Goal: Transaction & Acquisition: Purchase product/service

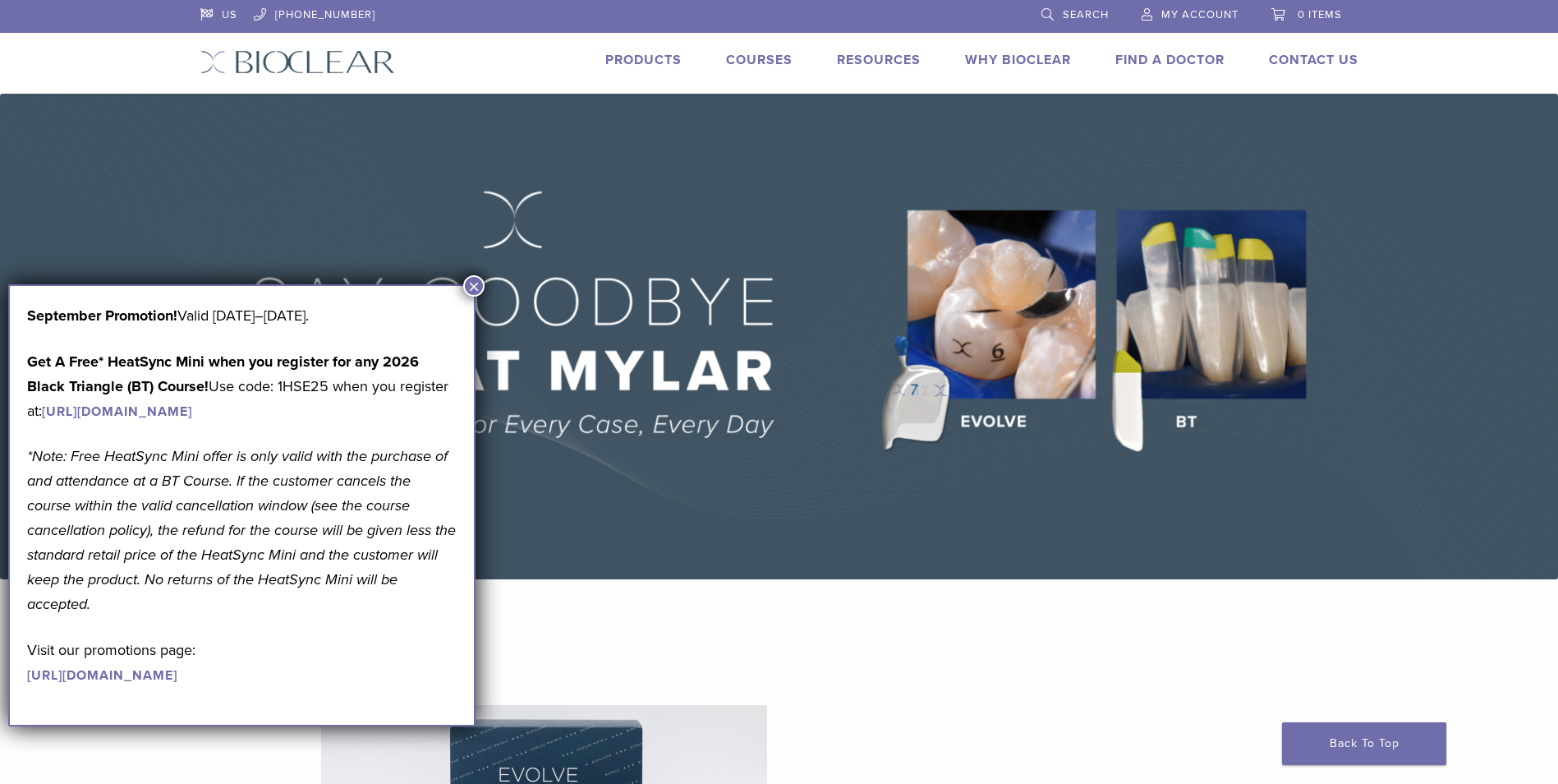
click at [473, 267] on img at bounding box center [779, 336] width 1558 height 485
click at [476, 275] on button "×" at bounding box center [473, 285] width 21 height 21
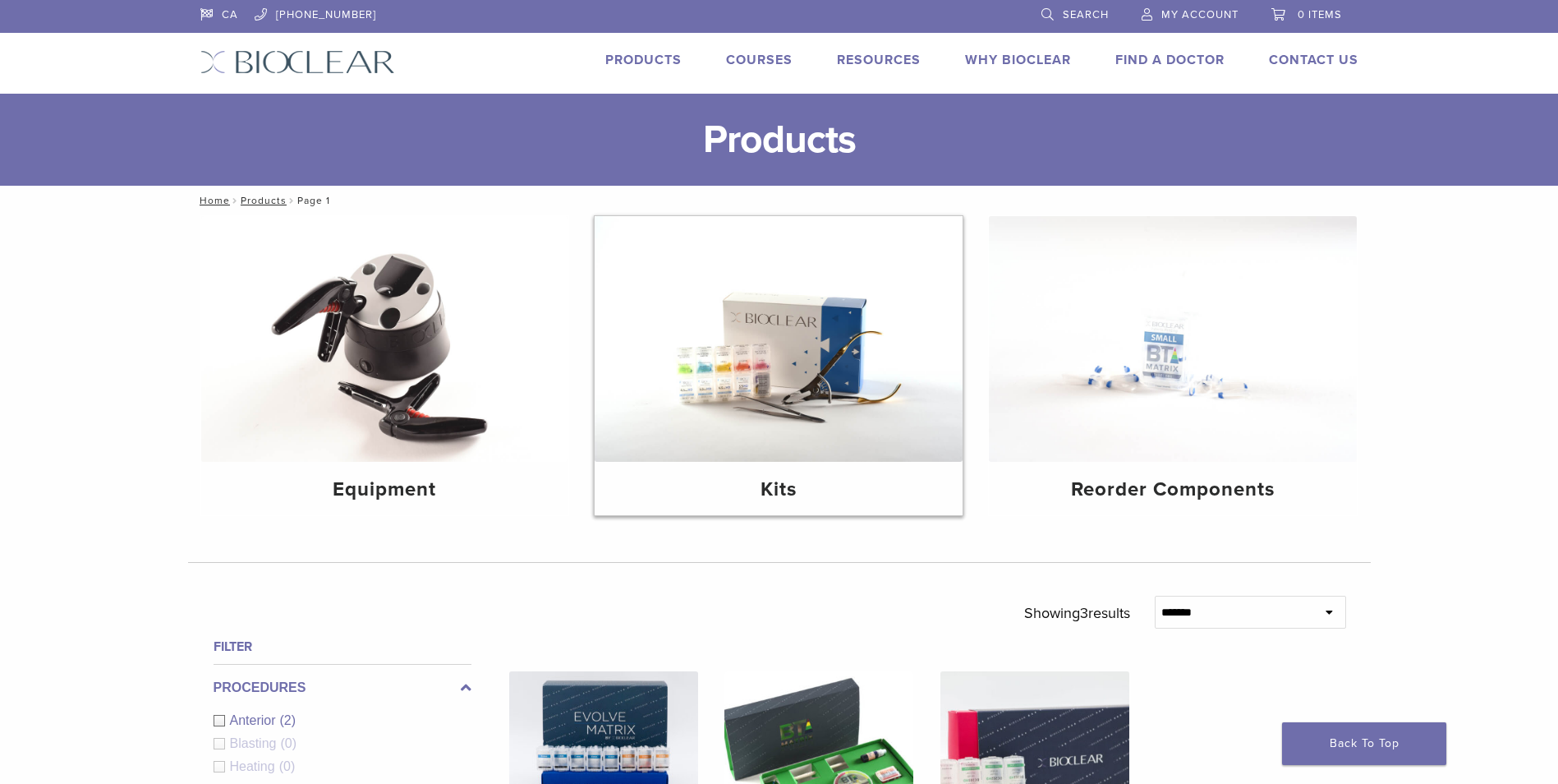
scroll to position [247, 0]
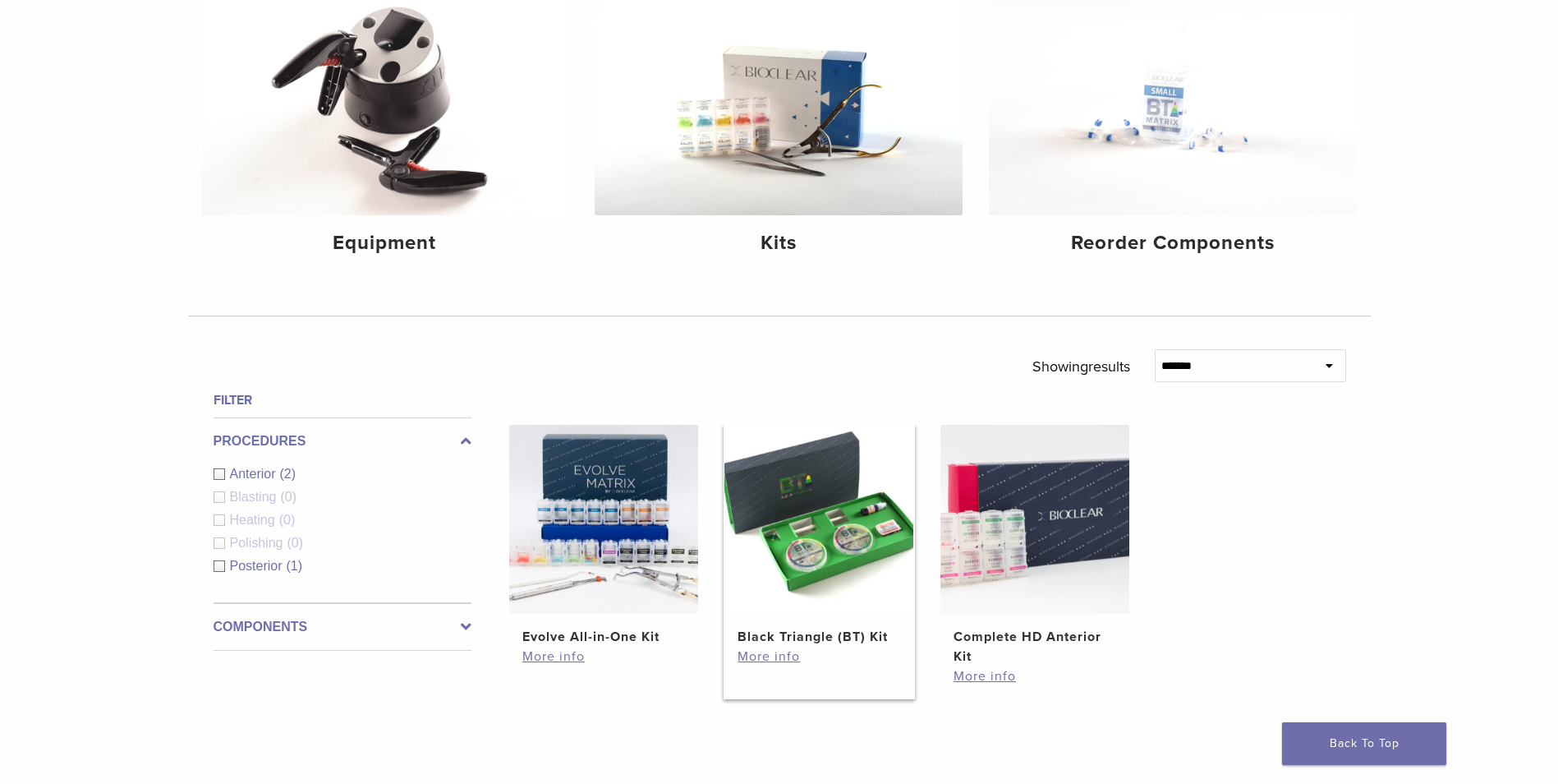
click at [871, 484] on img at bounding box center [819, 519] width 189 height 189
click at [858, 483] on img at bounding box center [819, 519] width 189 height 189
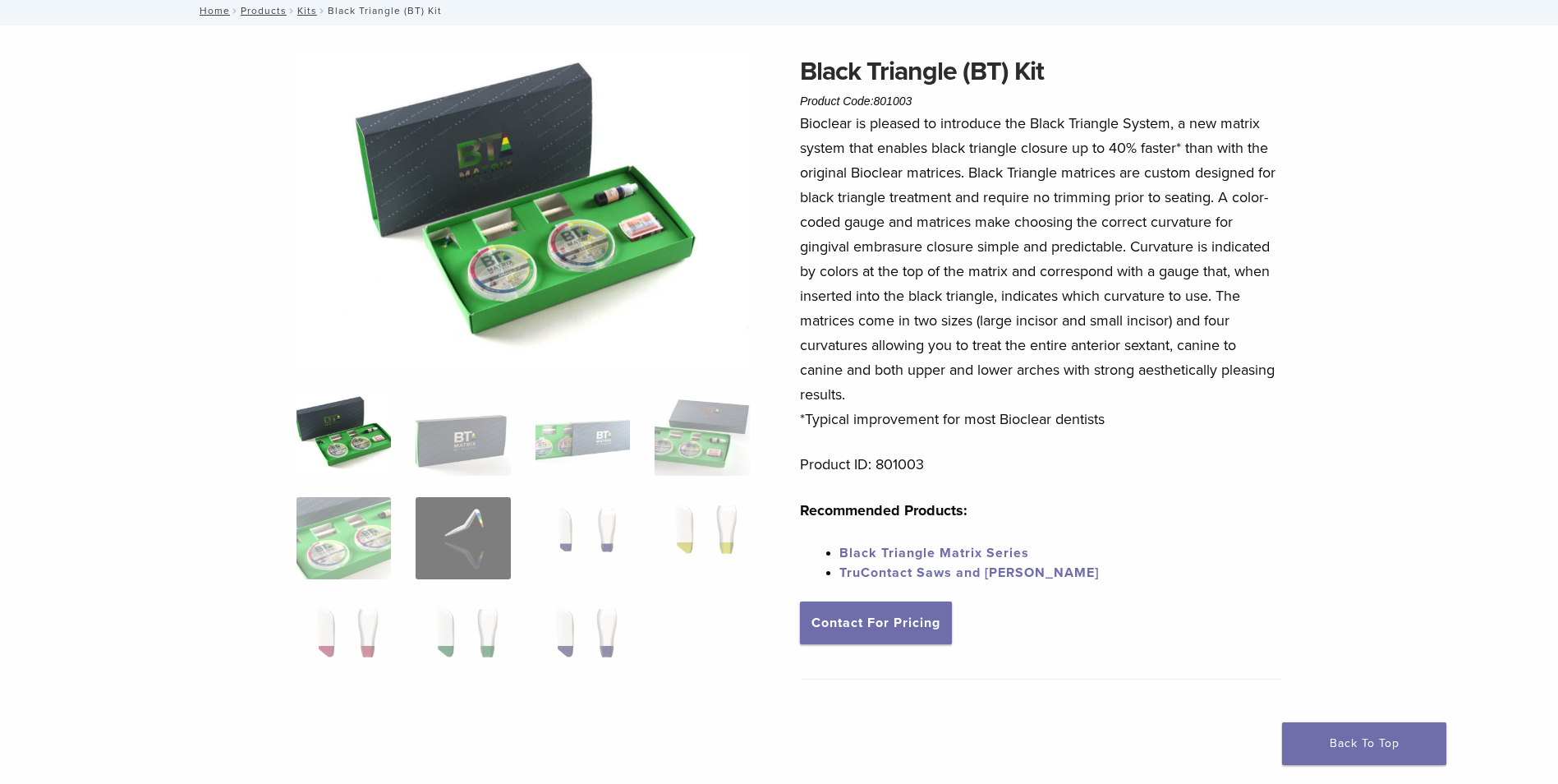
scroll to position [247, 0]
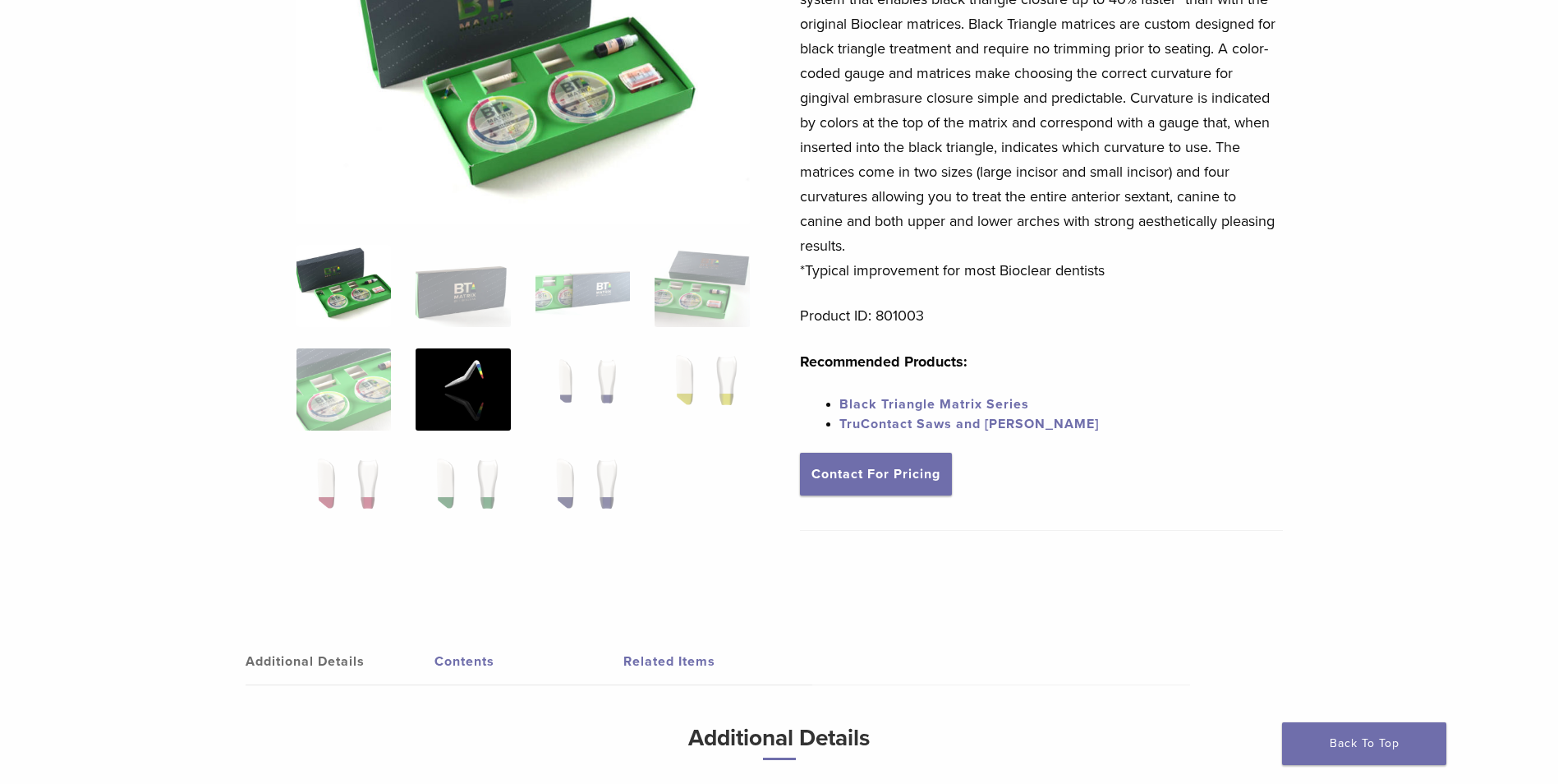
click at [477, 387] on img at bounding box center [462, 390] width 94 height 83
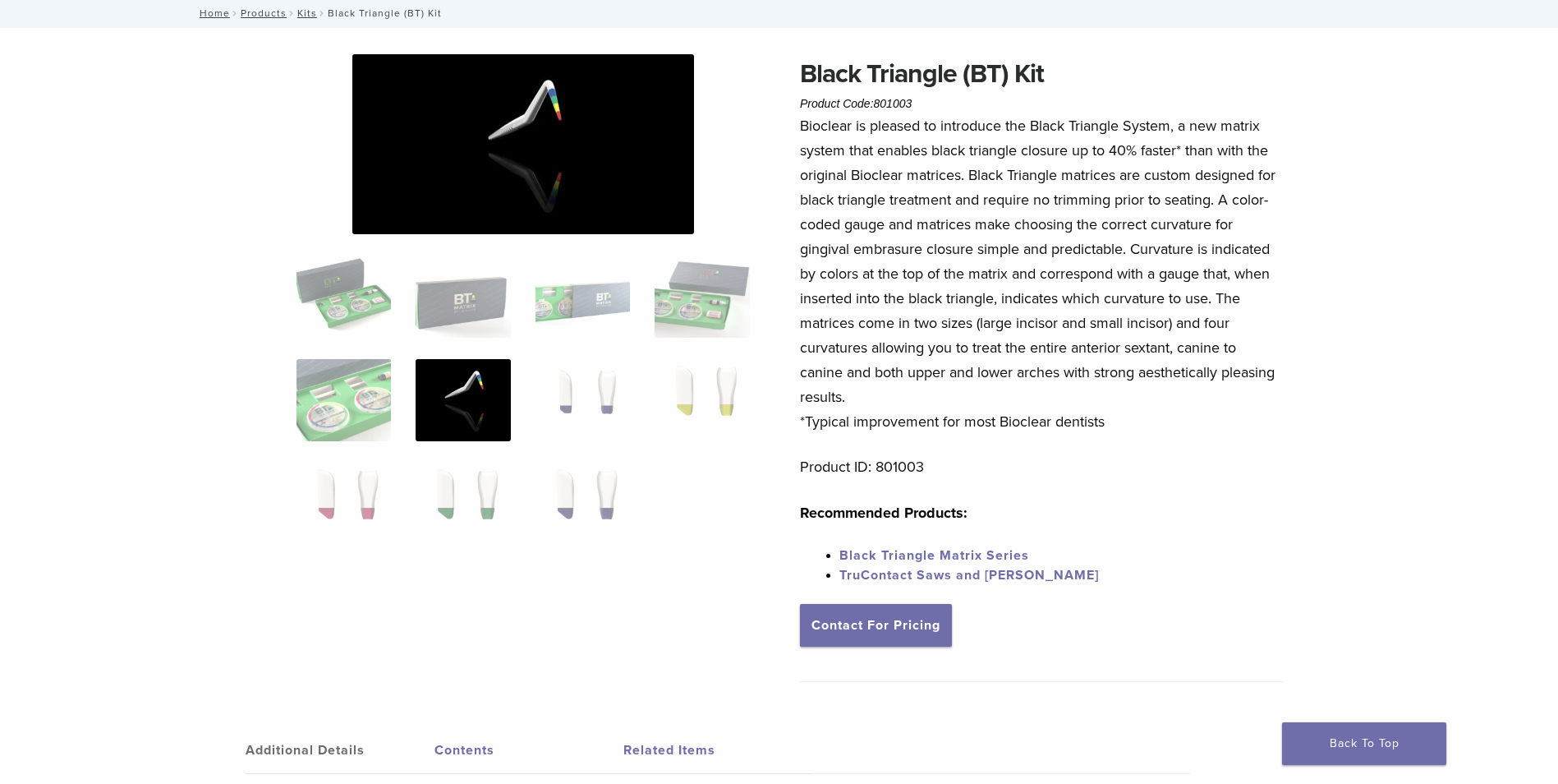
scroll to position [0, 0]
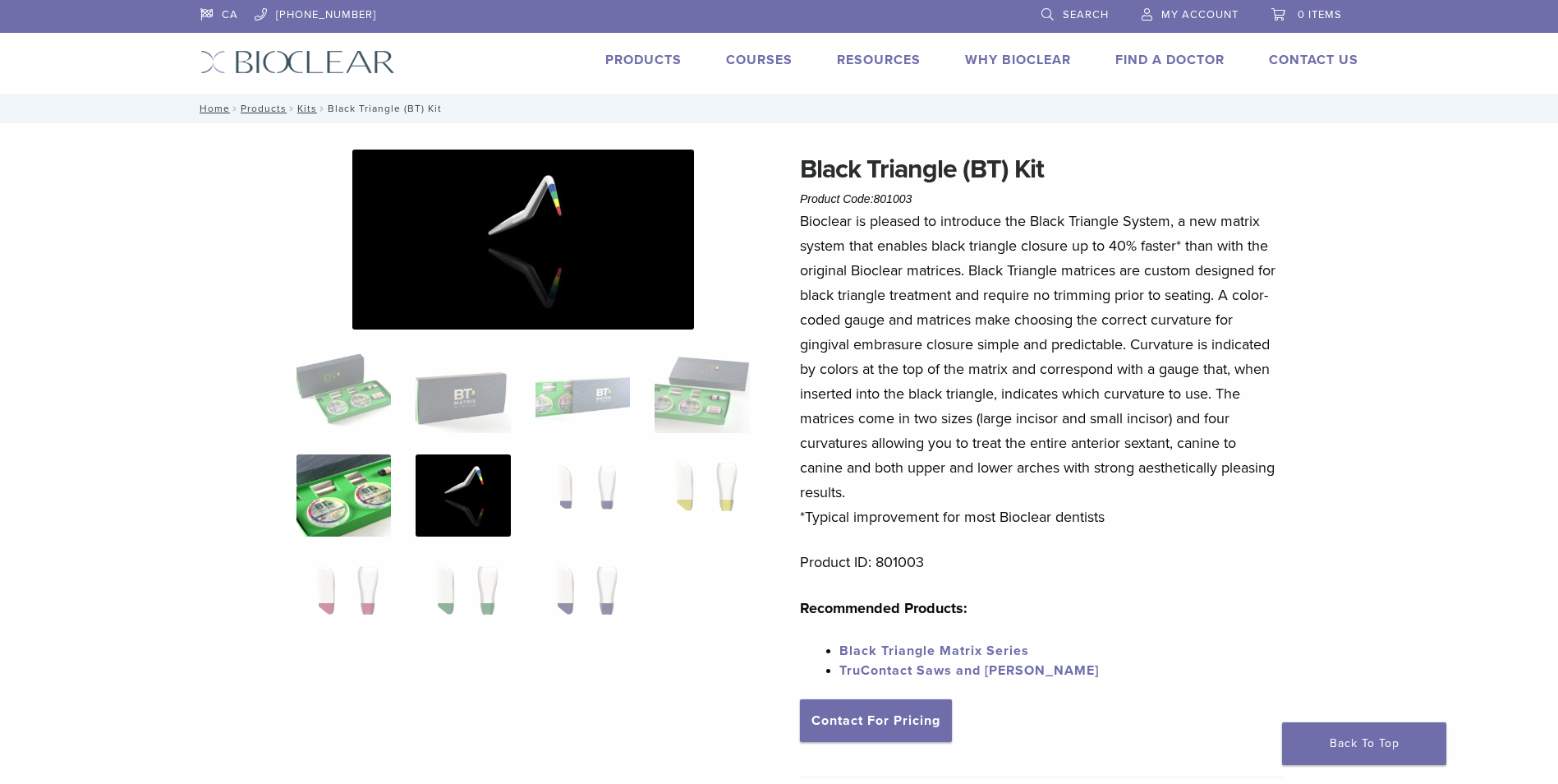
click at [391, 507] on img at bounding box center [343, 495] width 94 height 83
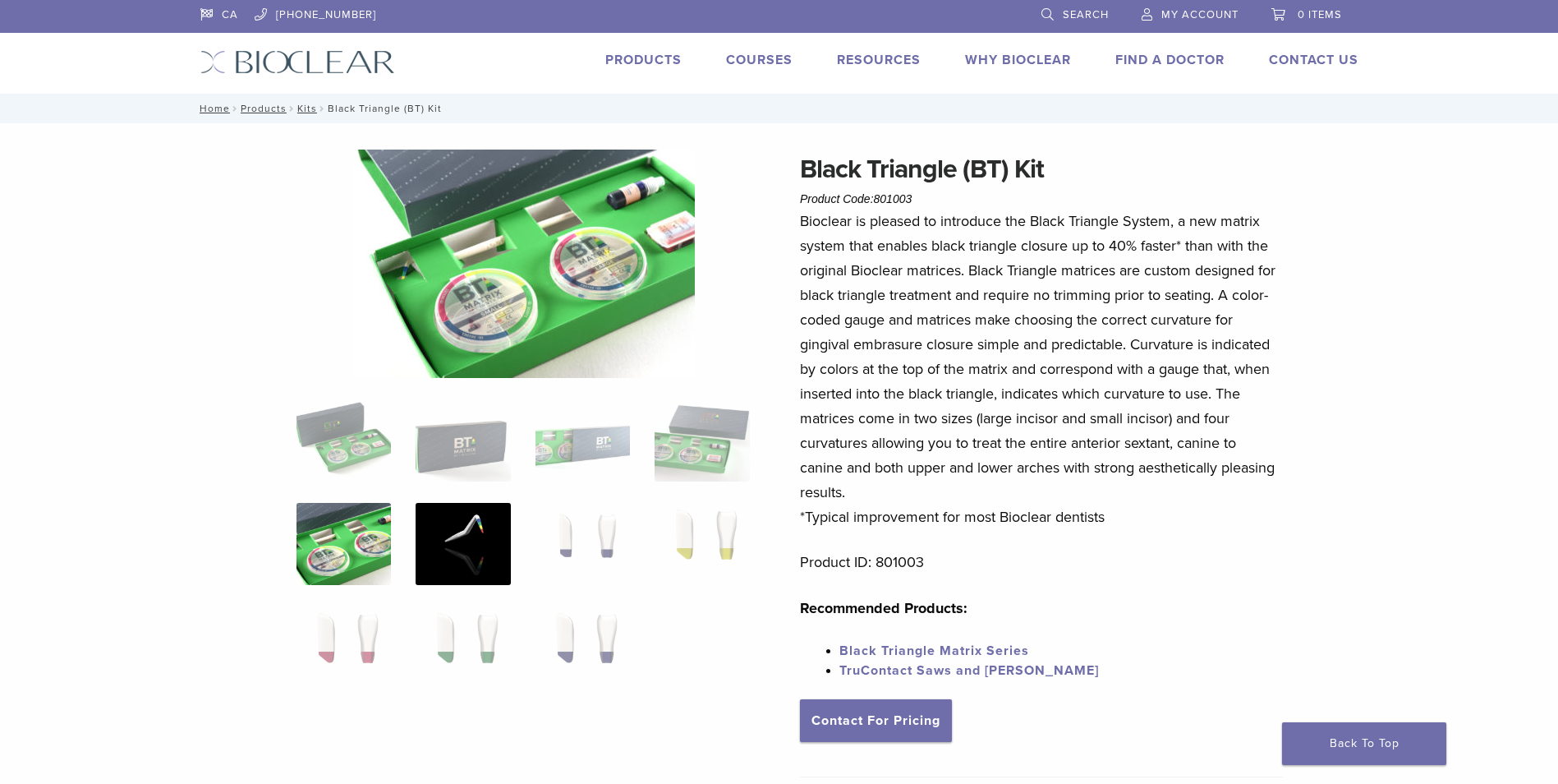
click at [457, 547] on img at bounding box center [462, 544] width 94 height 83
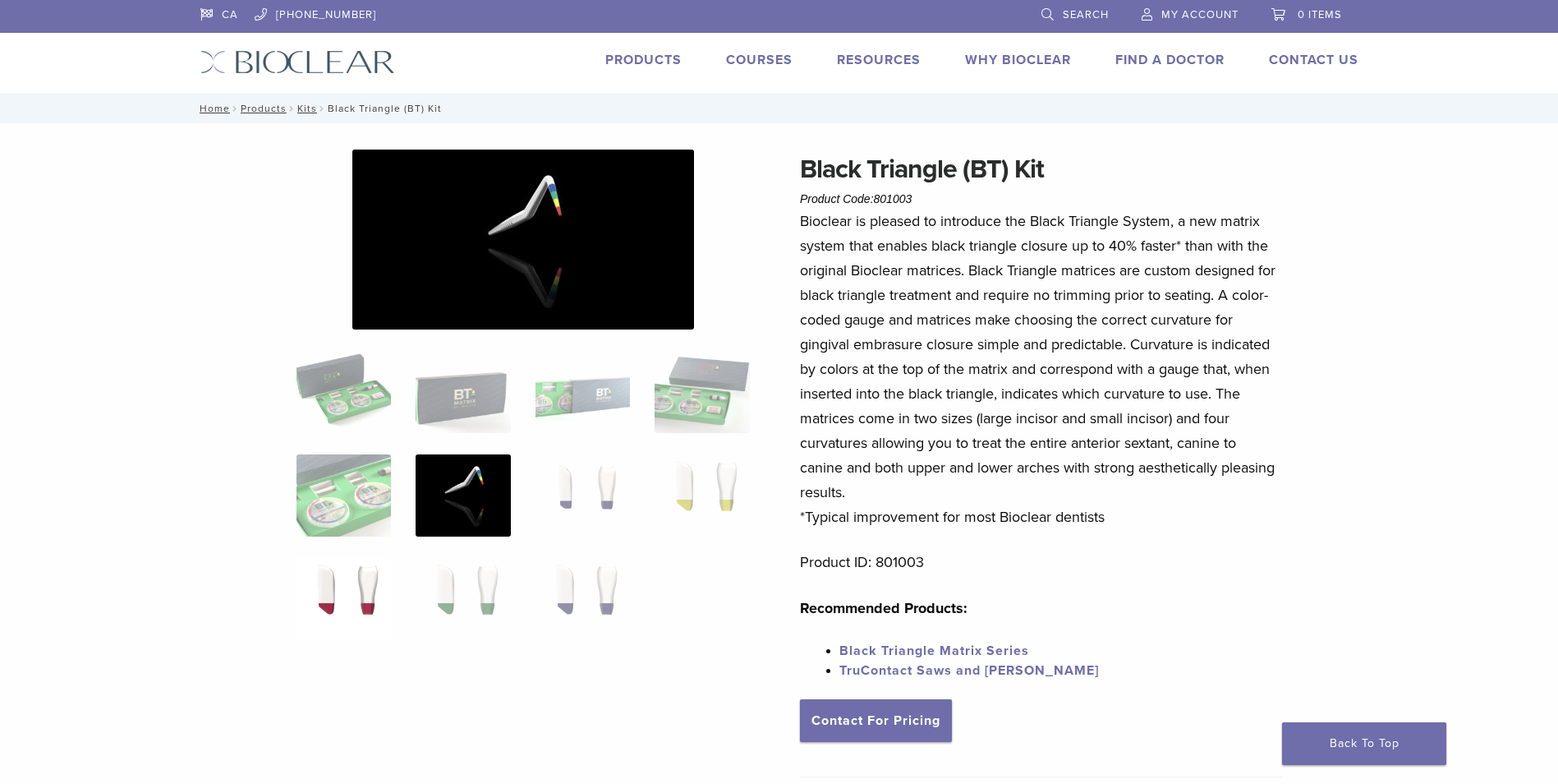
click at [315, 603] on img at bounding box center [343, 599] width 94 height 83
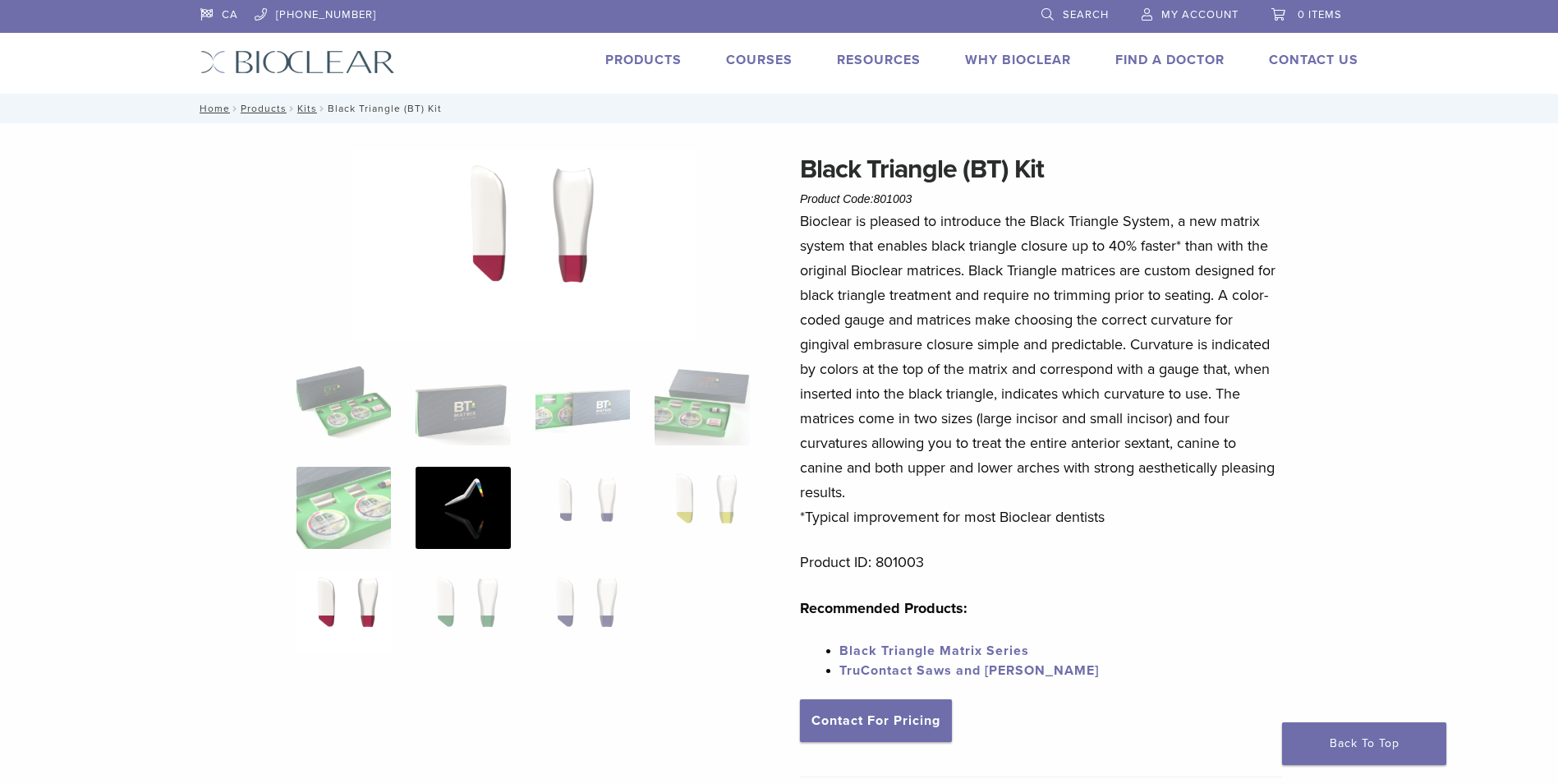
click at [423, 519] on img at bounding box center [462, 508] width 94 height 83
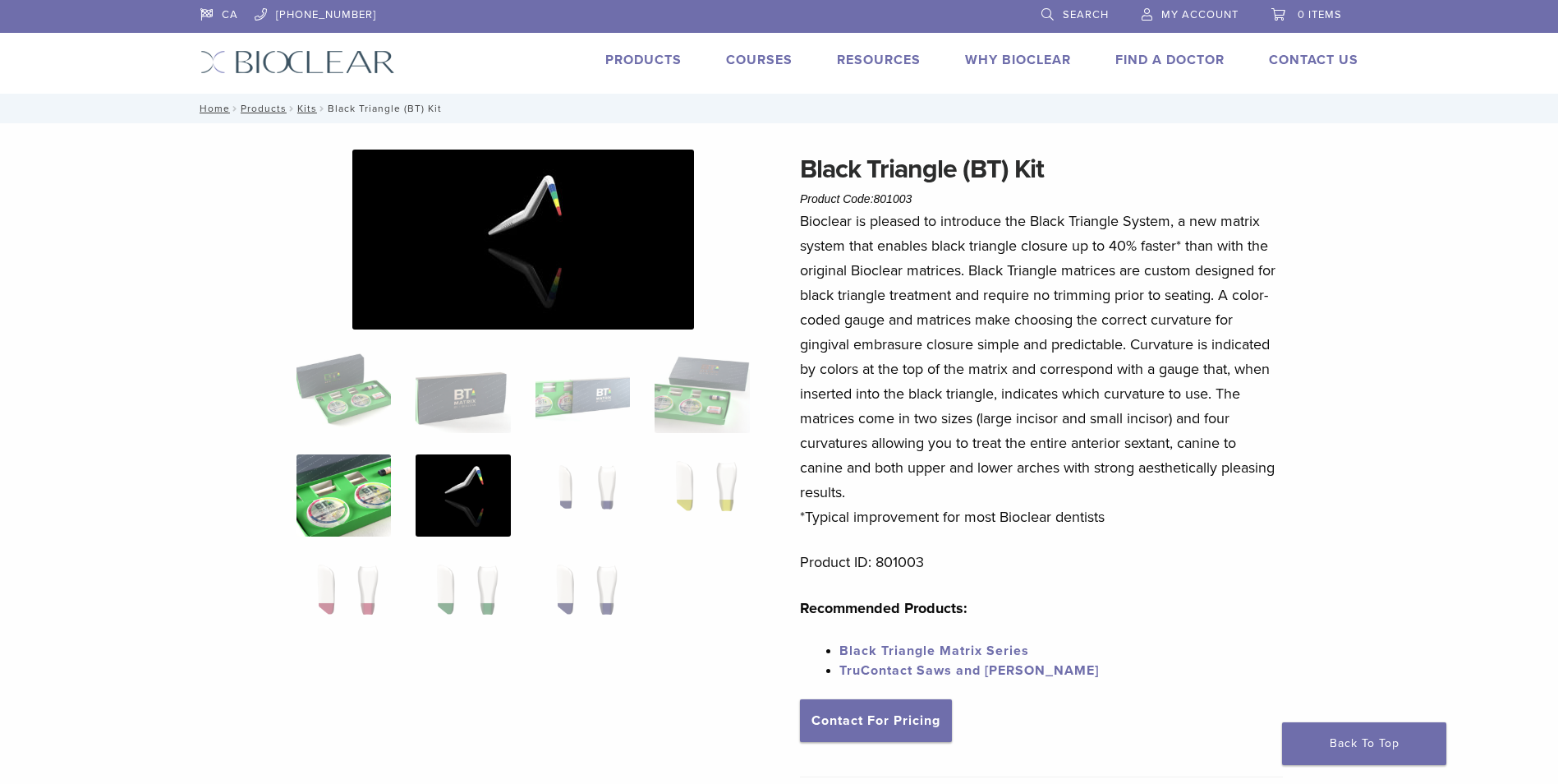
click at [316, 537] on ol at bounding box center [523, 506] width 478 height 311
click at [359, 514] on img at bounding box center [343, 495] width 94 height 83
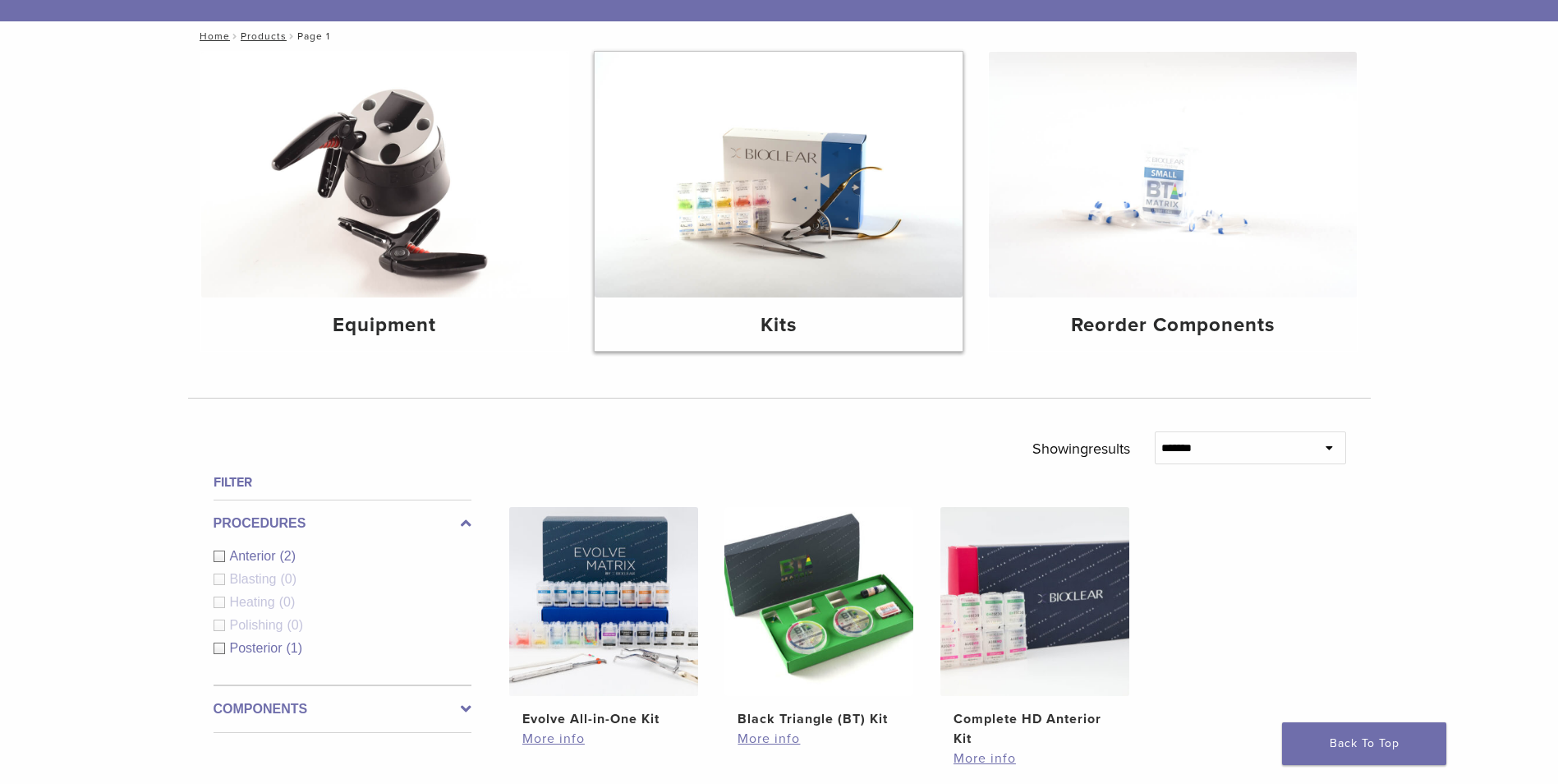
scroll to position [247, 0]
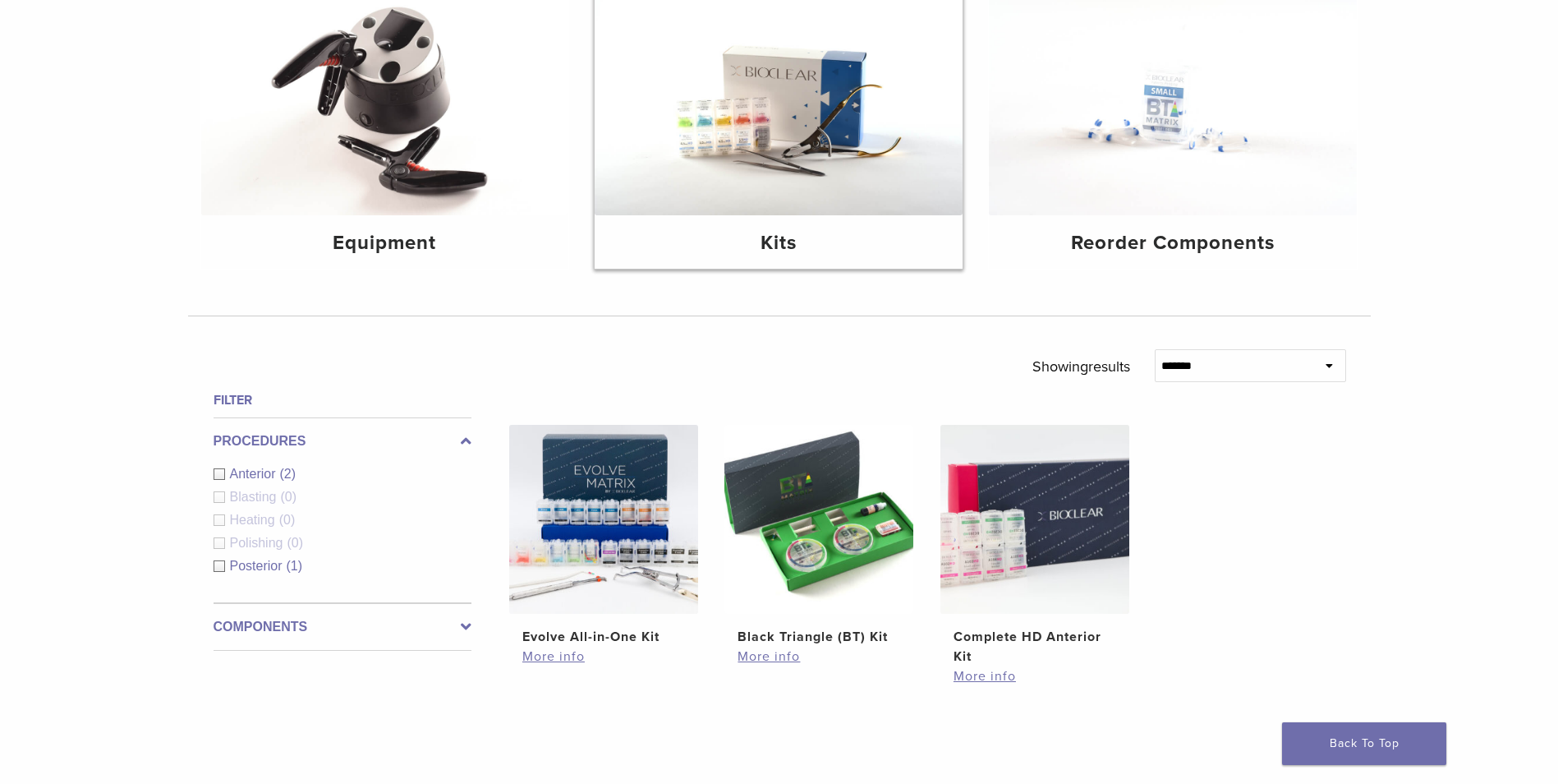
click at [810, 160] on img at bounding box center [779, 93] width 368 height 246
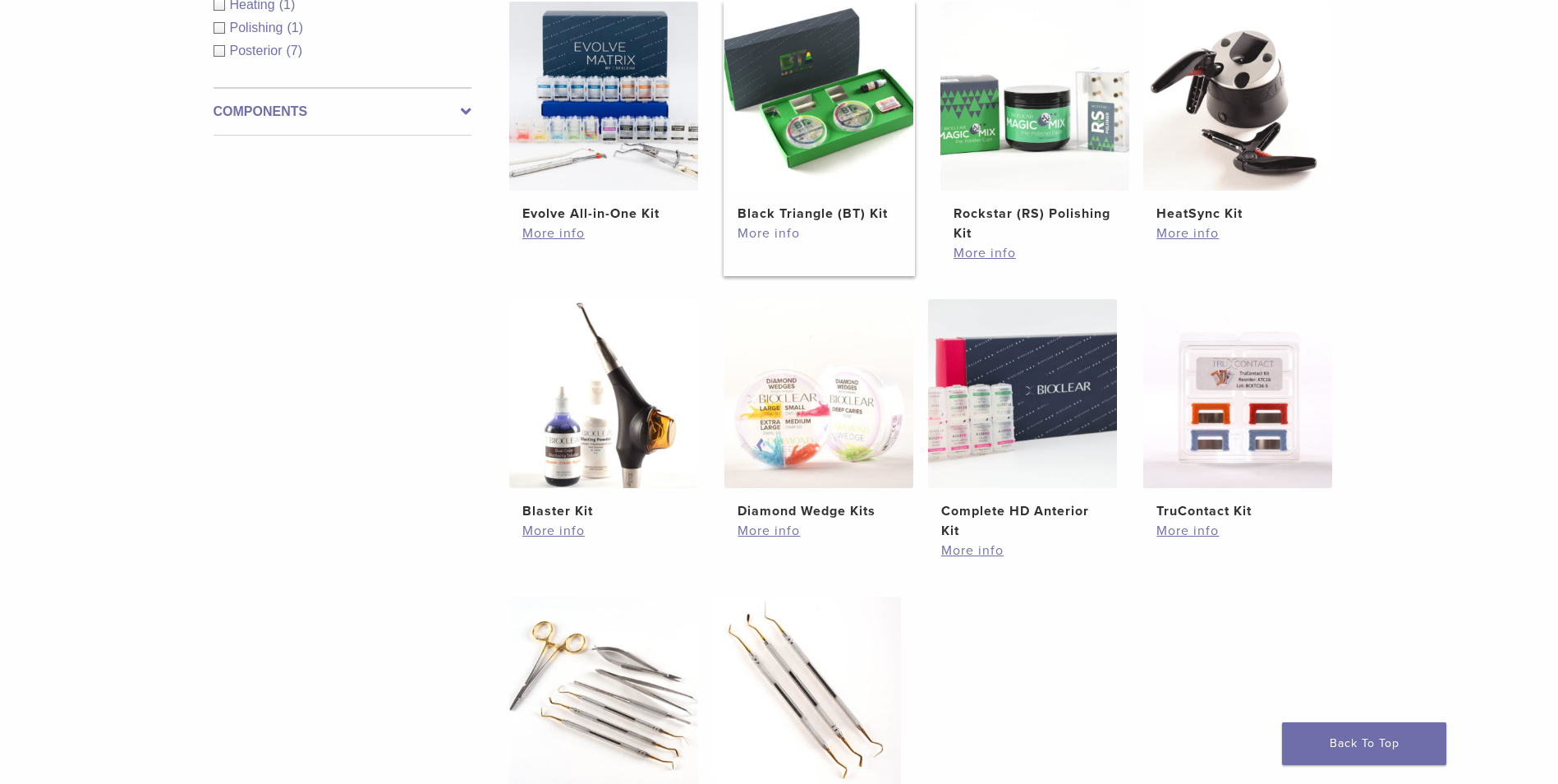
scroll to position [411, 0]
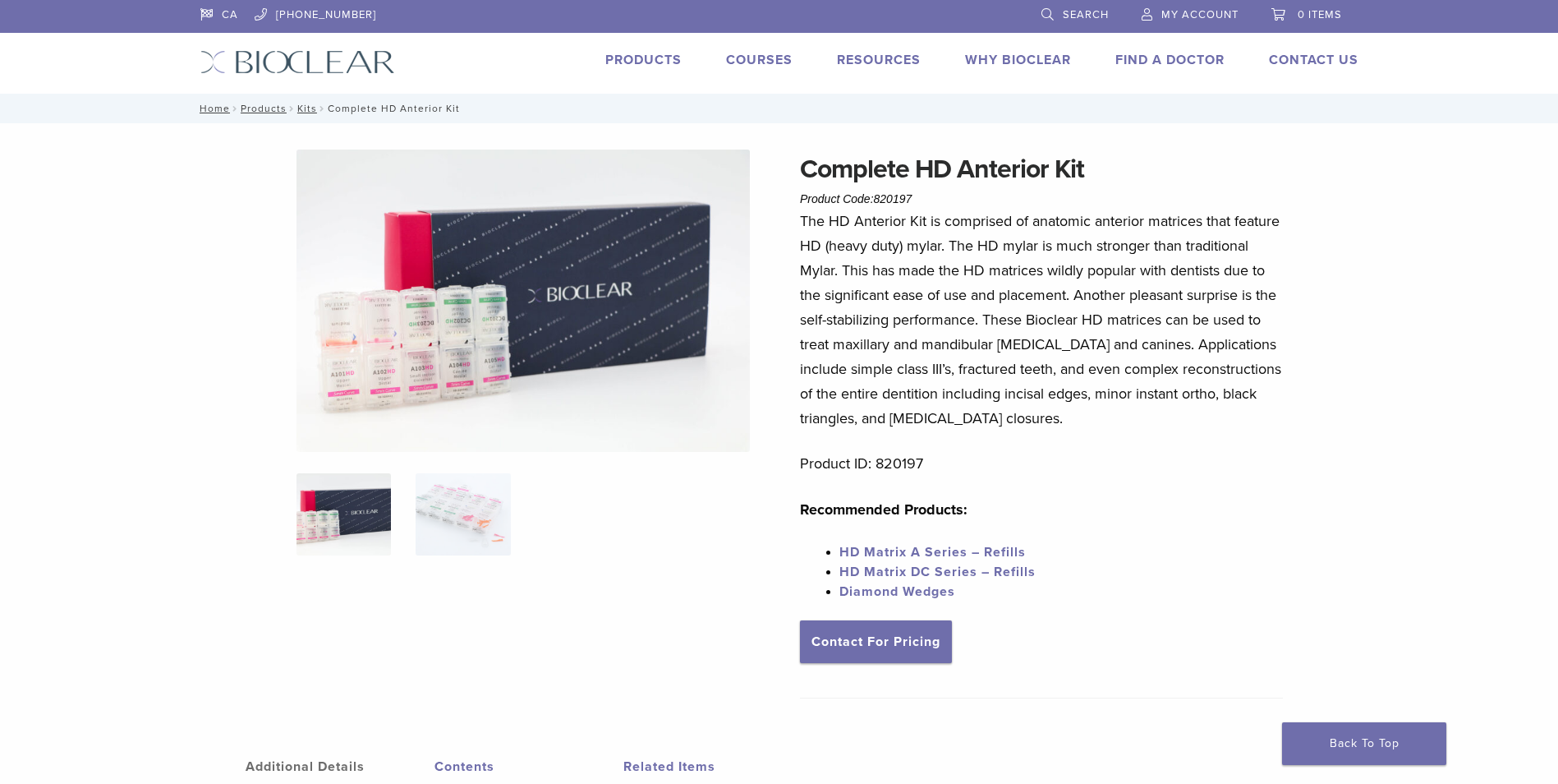
click at [456, 392] on img at bounding box center [523, 301] width 454 height 303
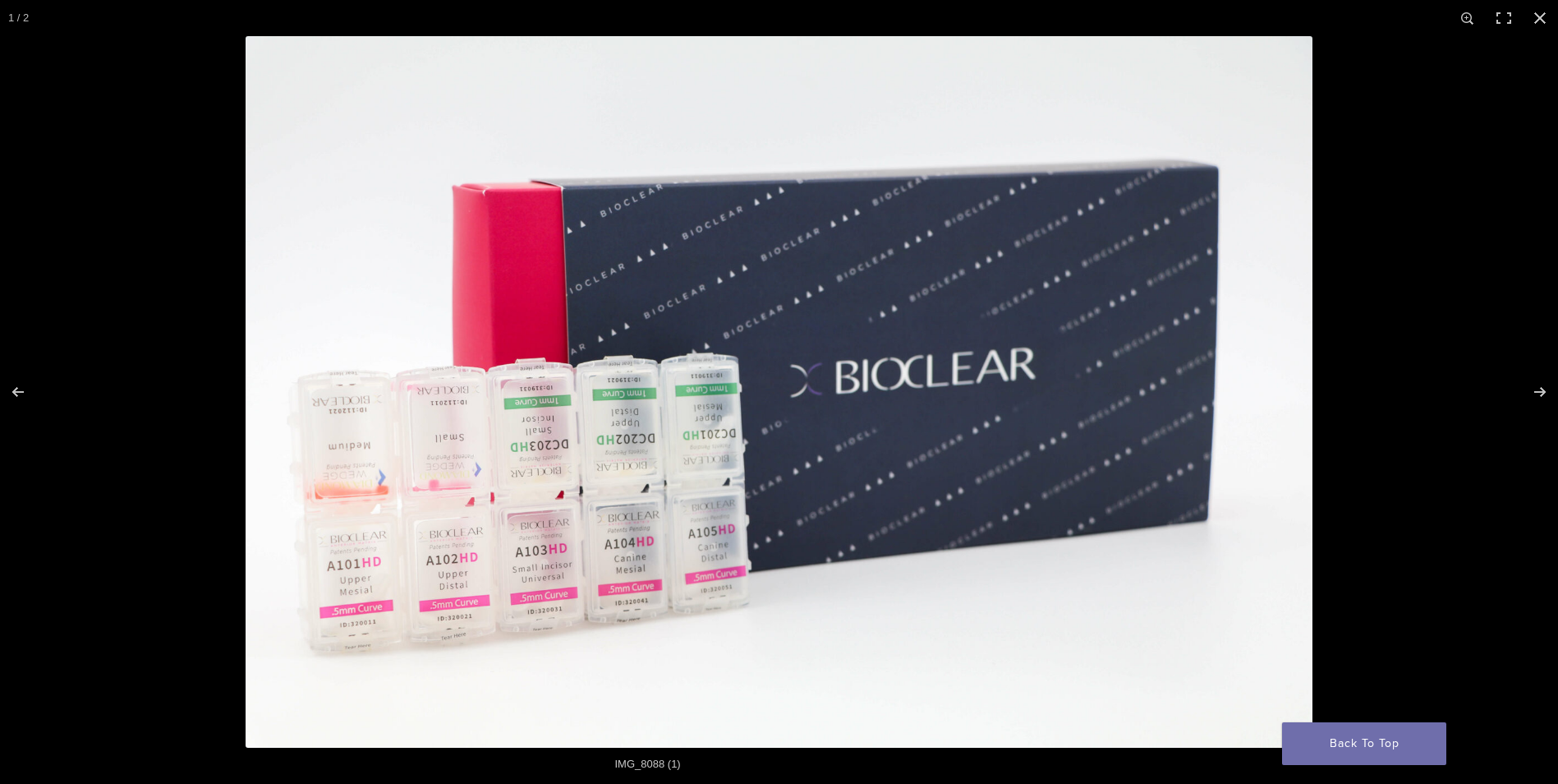
click at [461, 412] on img at bounding box center [779, 392] width 1067 height 712
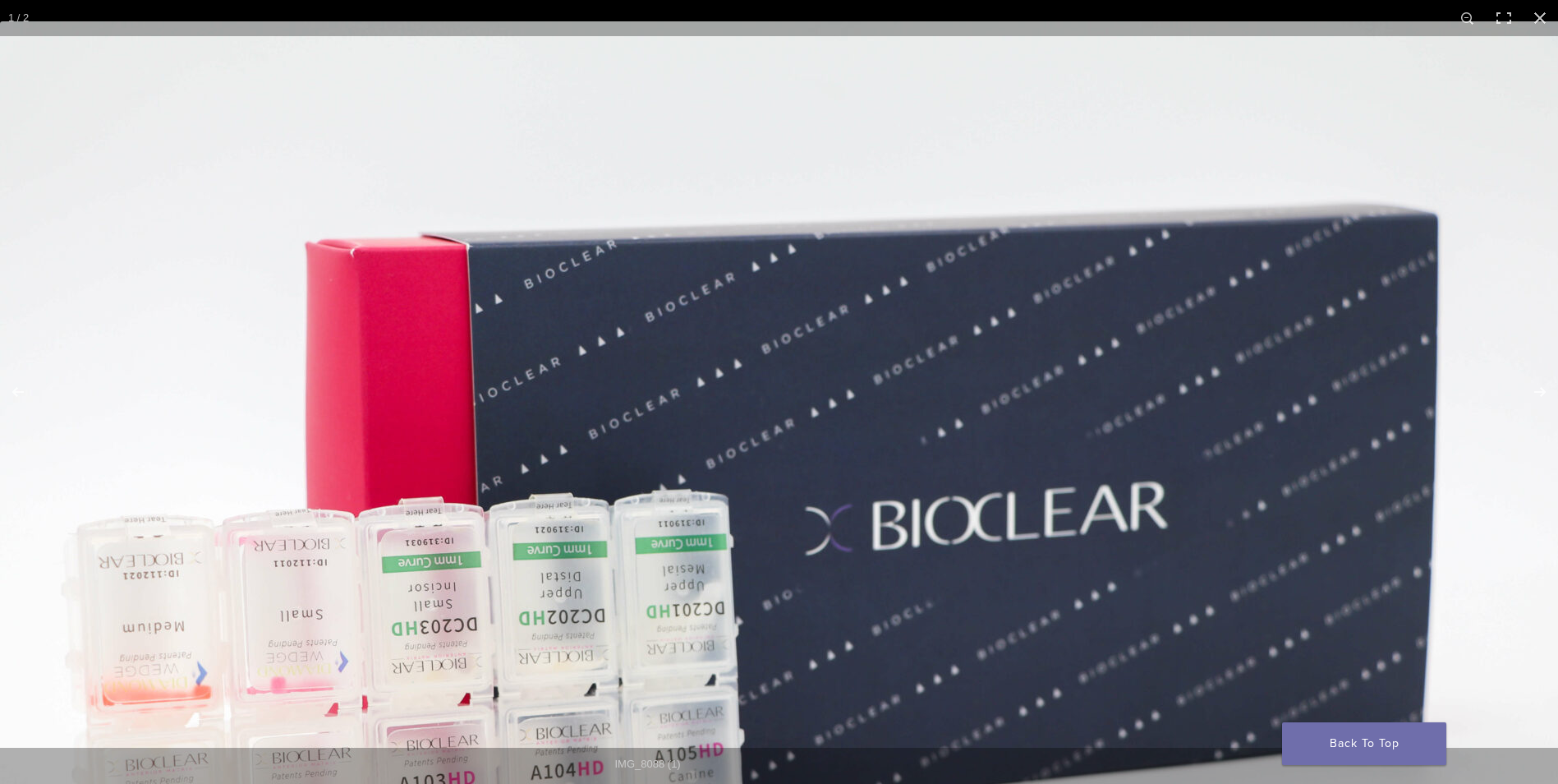
click at [607, 424] on img at bounding box center [789, 547] width 1577 height 1052
